Goal: Task Accomplishment & Management: Use online tool/utility

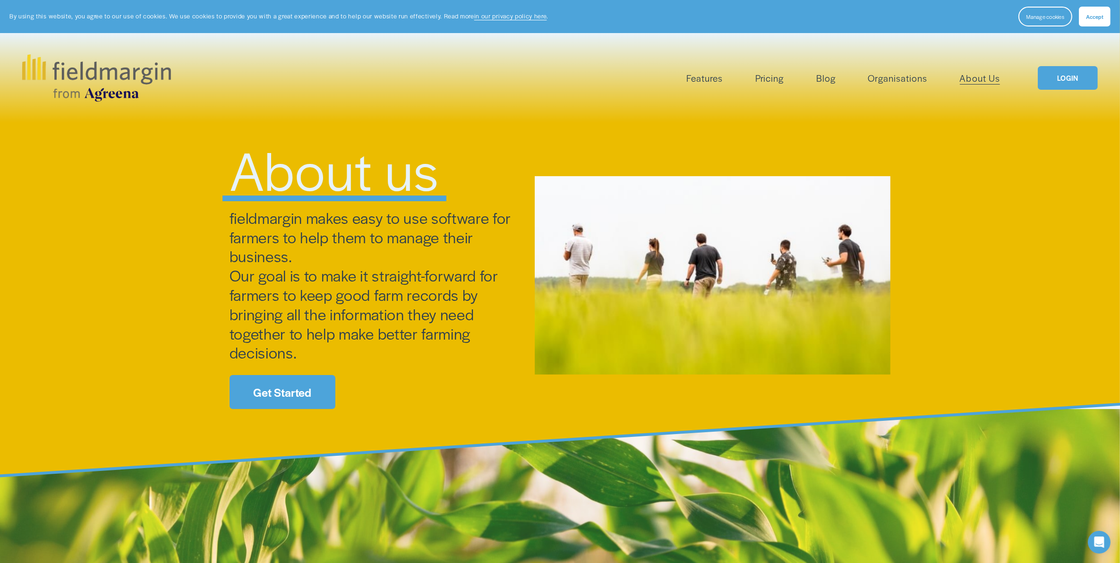
click at [1066, 80] on link "LOGIN" at bounding box center [1066, 78] width 59 height 24
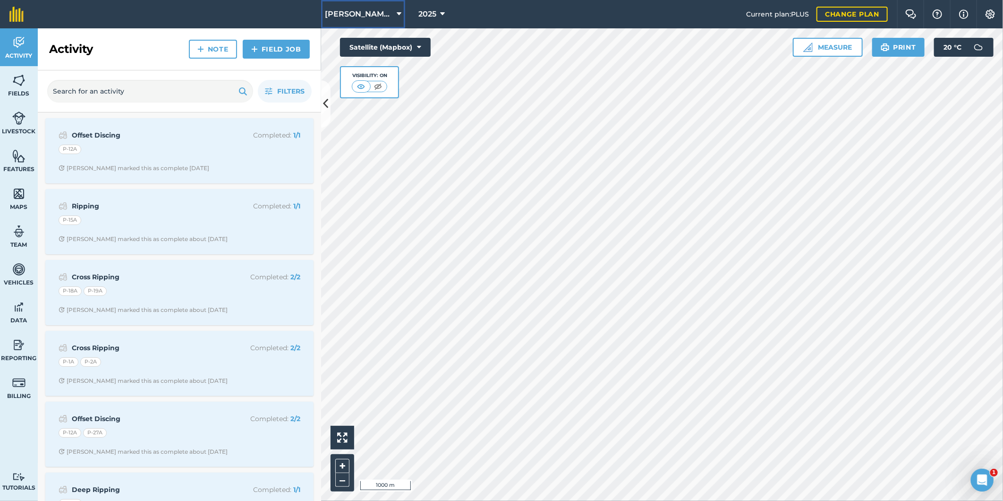
click at [400, 12] on icon at bounding box center [399, 13] width 5 height 11
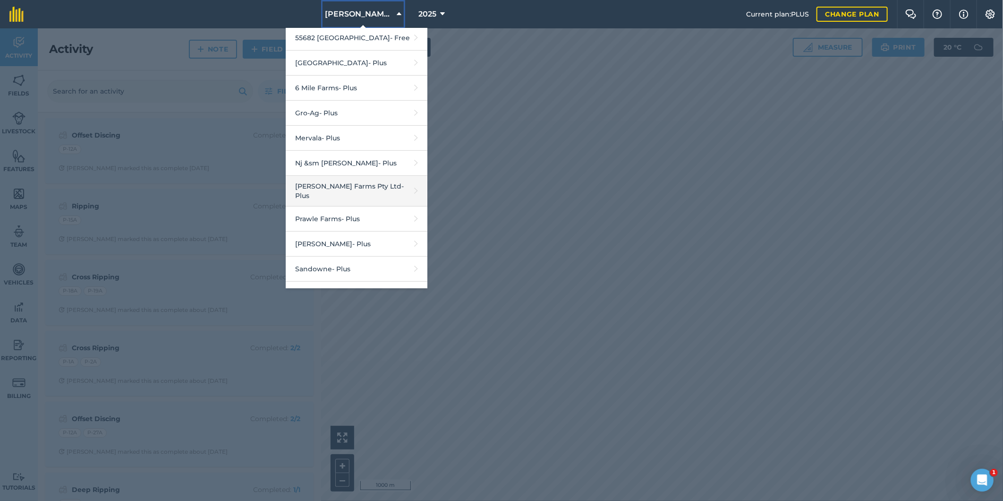
scroll to position [141, 0]
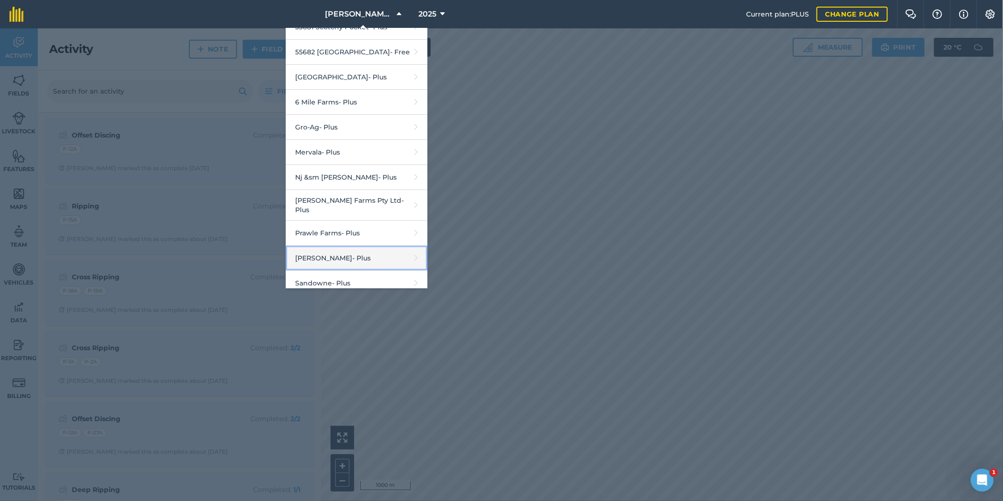
click at [314, 253] on link "R G Downman - Plus" at bounding box center [357, 258] width 142 height 25
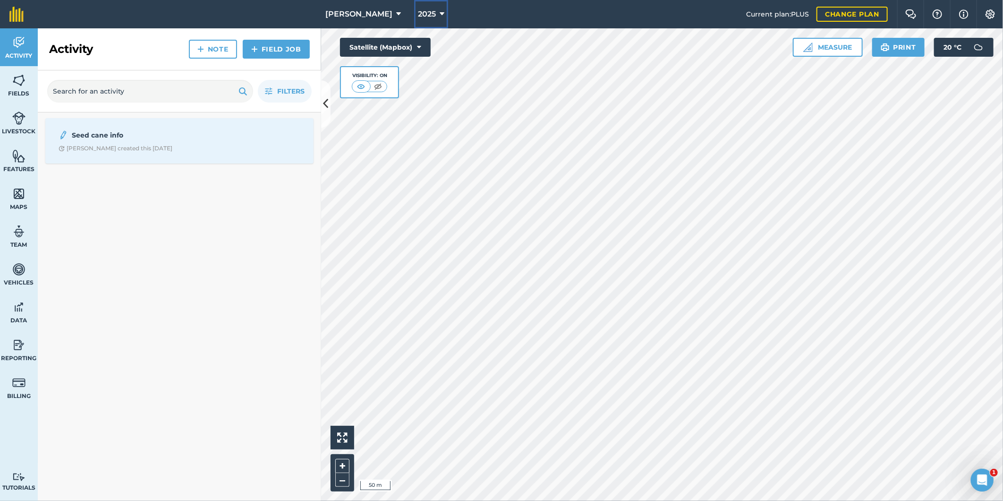
click at [440, 12] on icon at bounding box center [442, 13] width 5 height 11
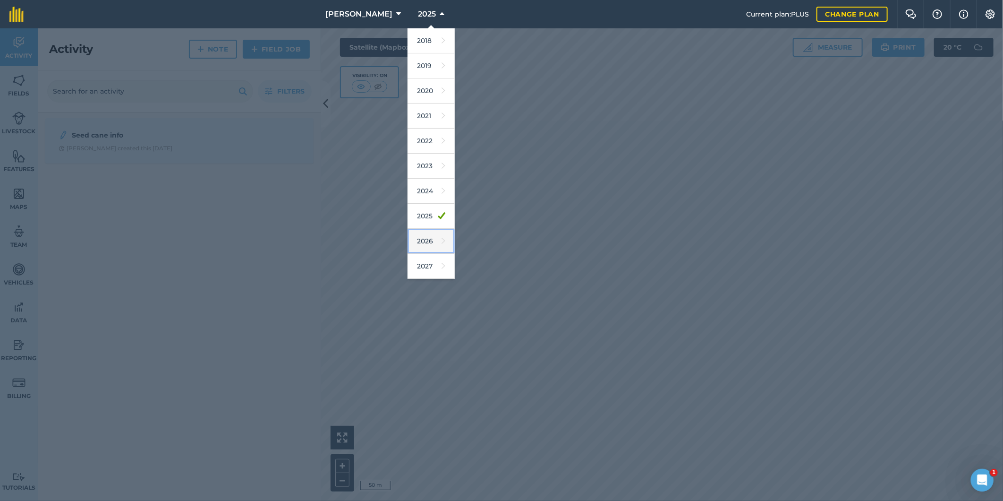
click at [424, 240] on link "2026" at bounding box center [431, 241] width 47 height 25
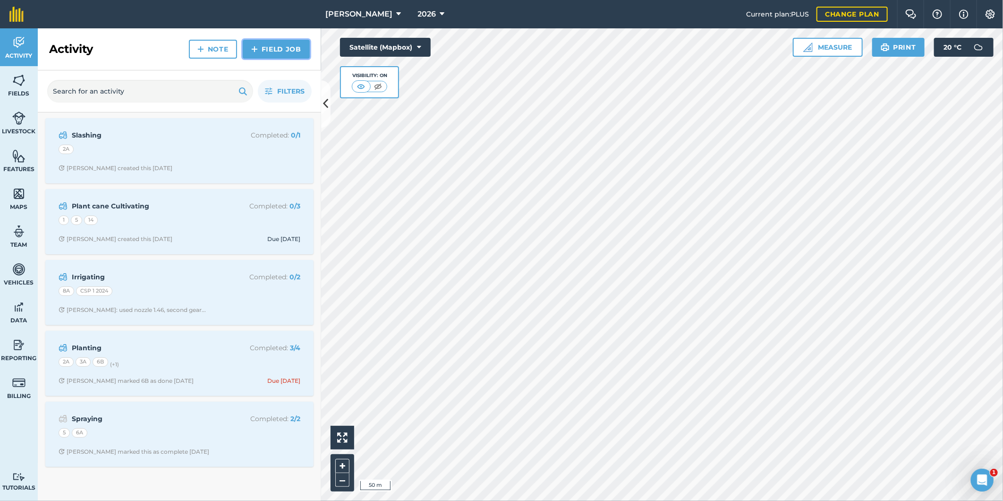
click at [276, 44] on link "Field Job" at bounding box center [276, 49] width 67 height 19
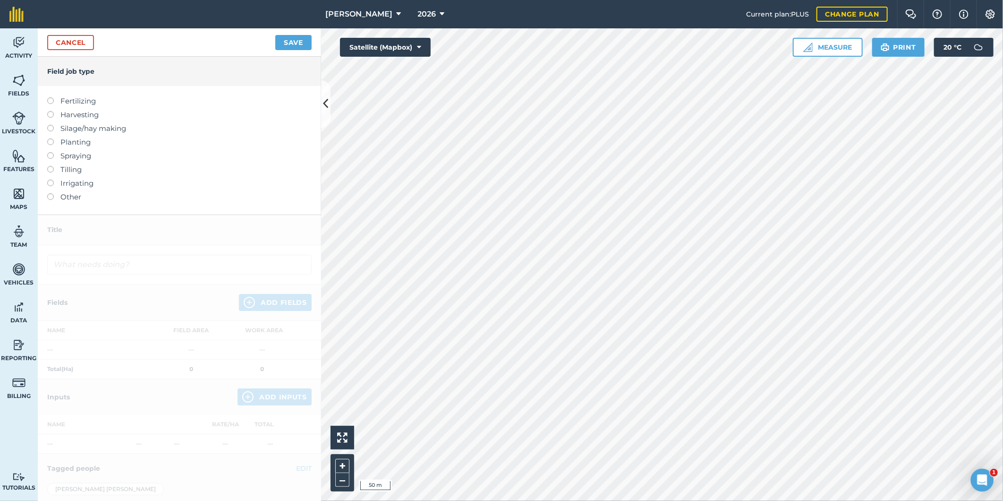
click at [50, 138] on label at bounding box center [53, 138] width 13 height 0
type input "Planting"
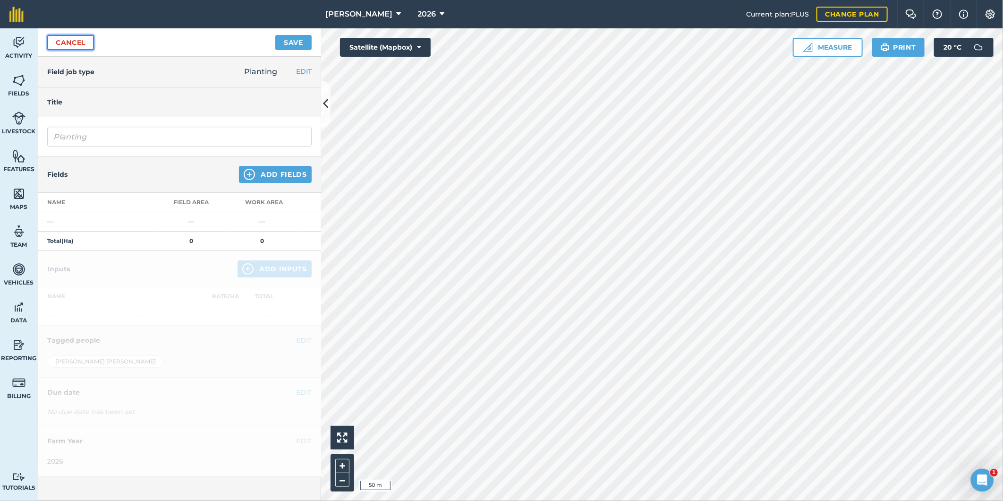
click at [71, 44] on link "Cancel" at bounding box center [70, 42] width 47 height 15
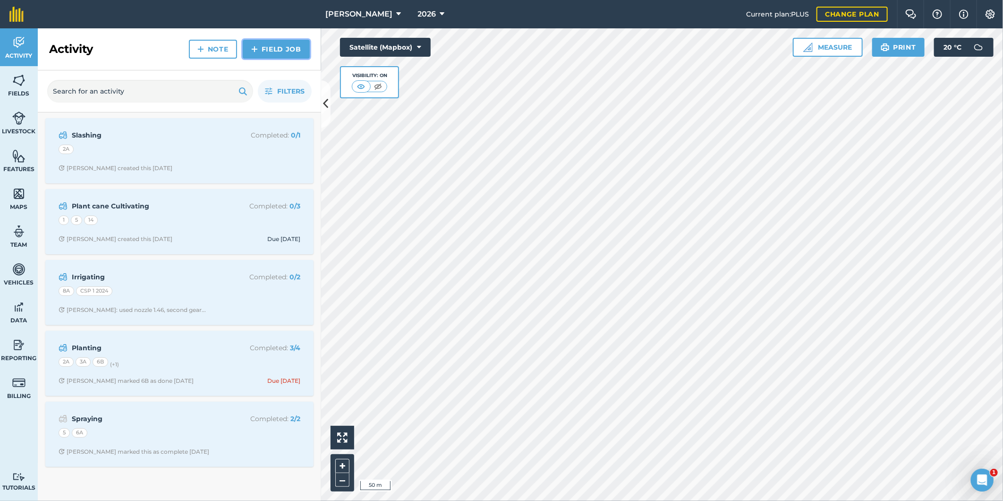
click at [290, 53] on link "Field Job" at bounding box center [276, 49] width 67 height 19
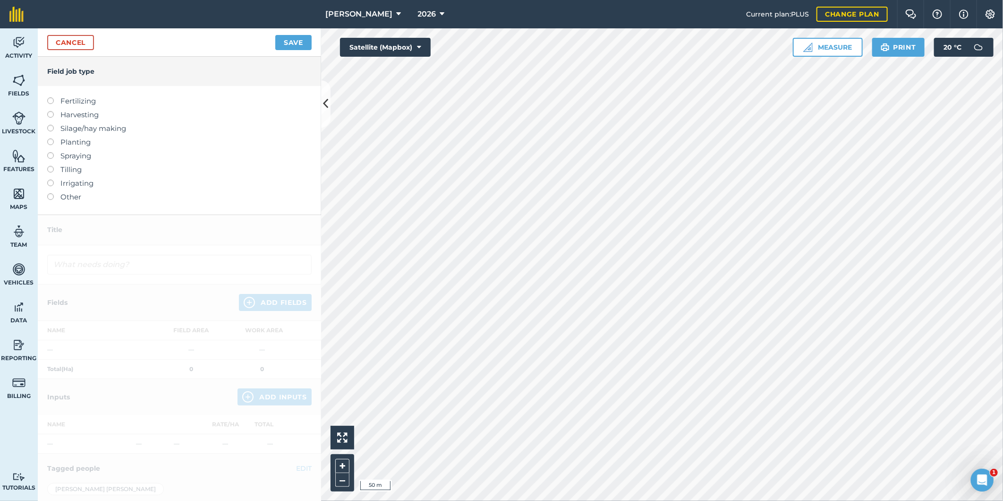
click at [51, 97] on label at bounding box center [53, 97] width 13 height 0
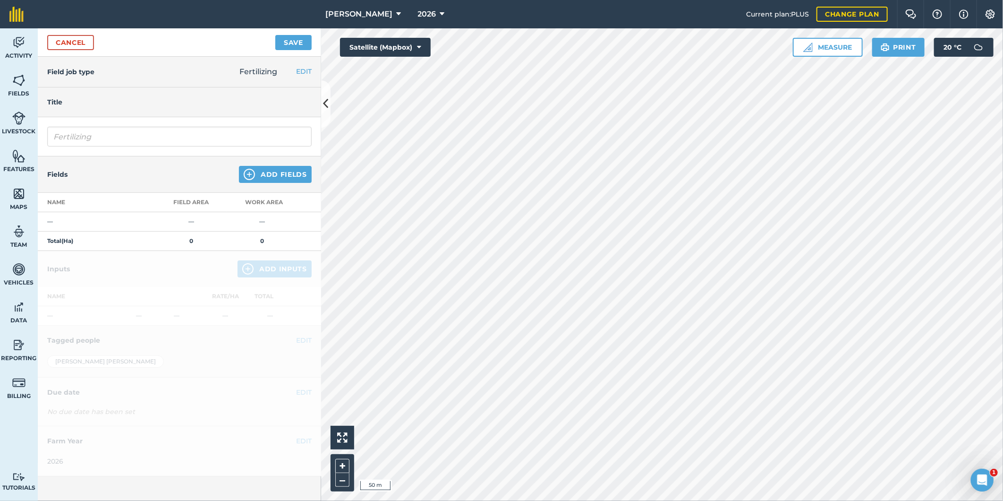
type input "Fertilizing"
click at [274, 172] on button "Add Fields" at bounding box center [275, 174] width 73 height 17
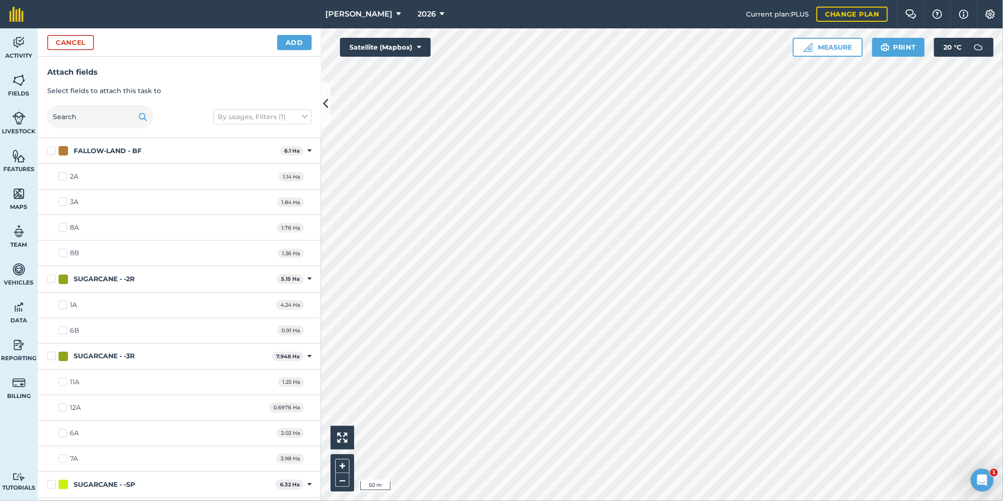
checkbox input "true"
click at [288, 33] on div "Cancel Add" at bounding box center [179, 42] width 283 height 28
click at [286, 40] on button "Add" at bounding box center [294, 42] width 34 height 15
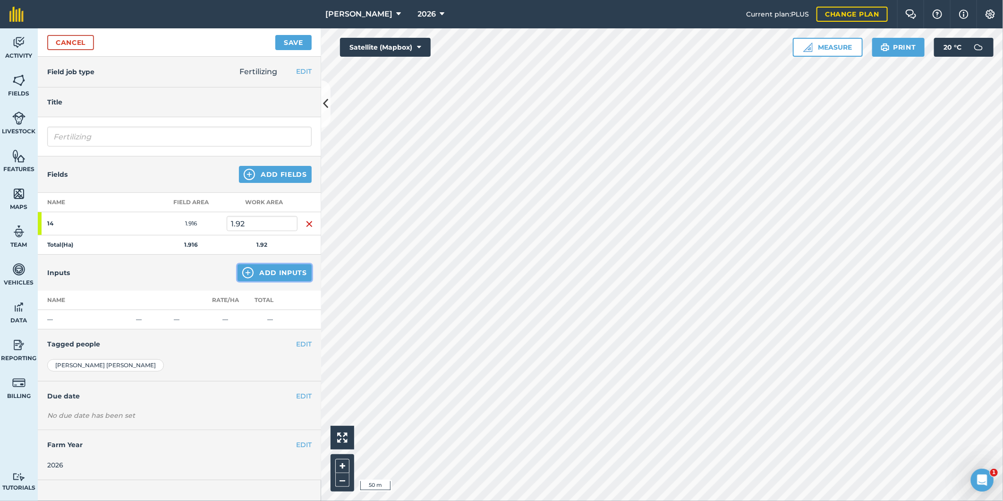
click at [266, 270] on button "Add Inputs" at bounding box center [275, 272] width 74 height 17
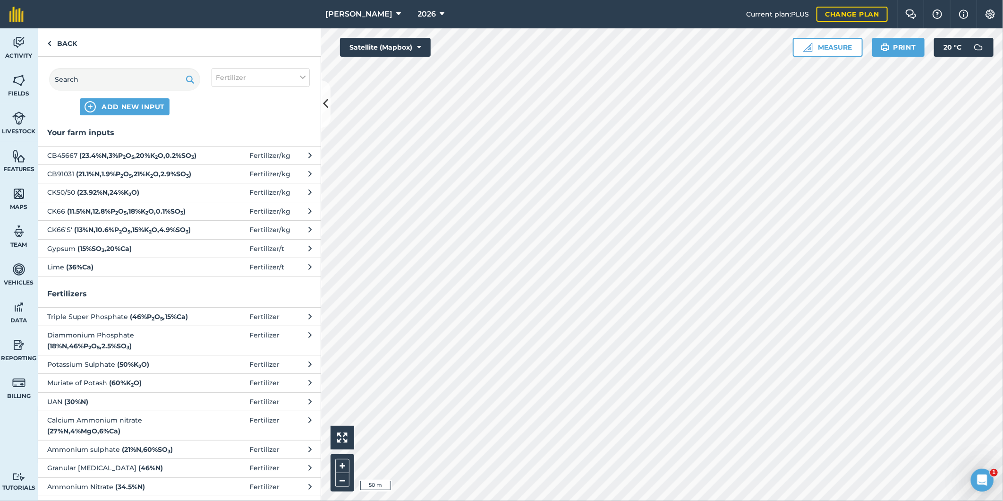
click at [95, 215] on strong "( 11.5 % N , 12.8 % P 2 O 5 , 18 % K 2 O , 0.1 % SO 3 )" at bounding box center [126, 211] width 119 height 8
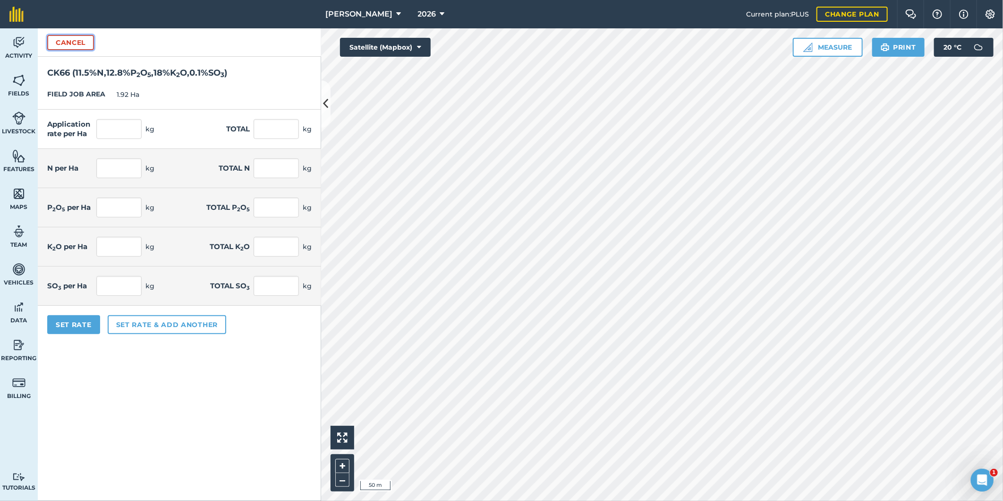
click at [73, 42] on button "Cancel" at bounding box center [70, 42] width 47 height 15
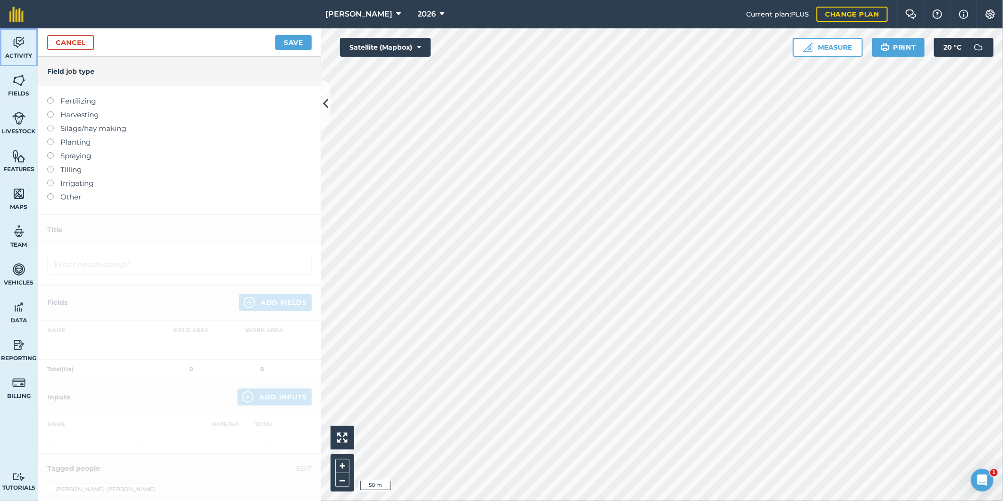
click at [18, 39] on img at bounding box center [18, 42] width 13 height 14
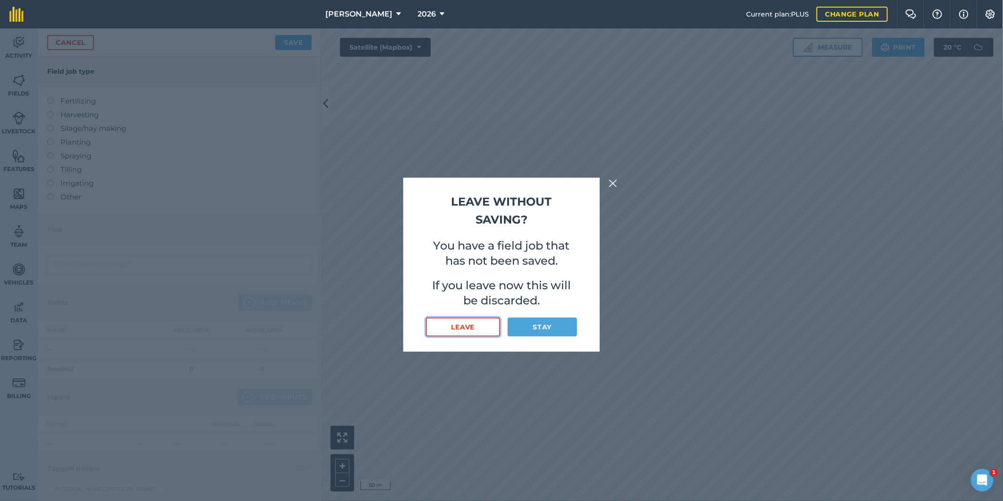
click at [478, 324] on button "Leave" at bounding box center [463, 326] width 74 height 19
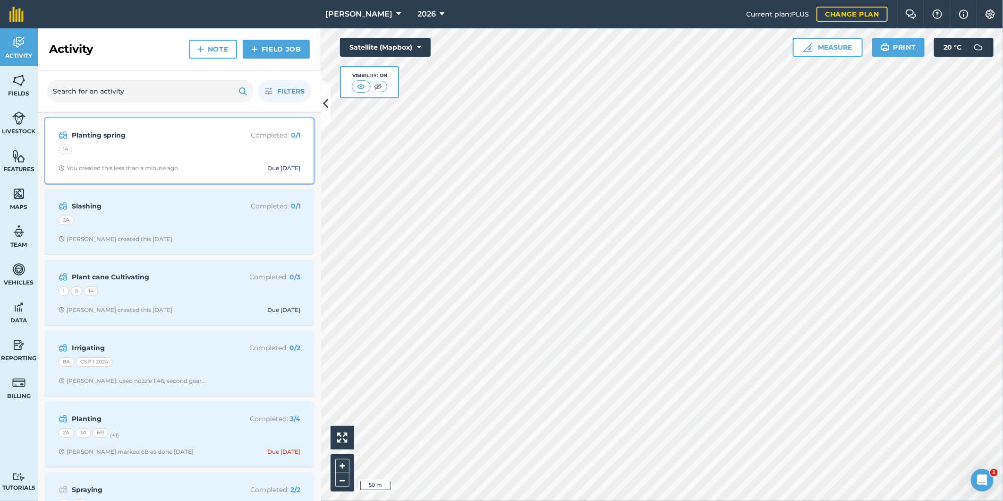
click at [122, 148] on div "14" at bounding box center [180, 150] width 242 height 12
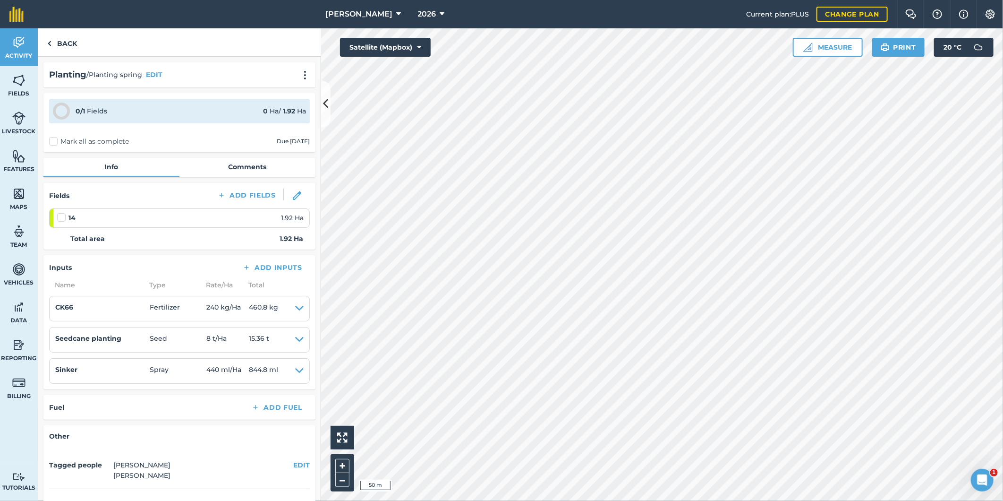
click at [178, 212] on div "14 1.92 Ha" at bounding box center [180, 217] width 246 height 10
